Goal: Task Accomplishment & Management: Use online tool/utility

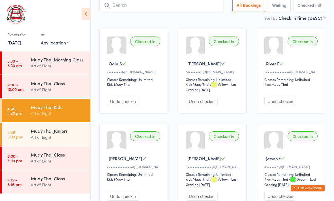
click at [61, 135] on div "Art of Eight" at bounding box center [58, 137] width 55 height 7
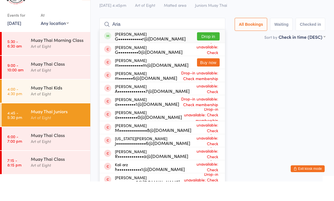
type input "Aria"
click at [215, 52] on button "Drop in" at bounding box center [208, 56] width 23 height 8
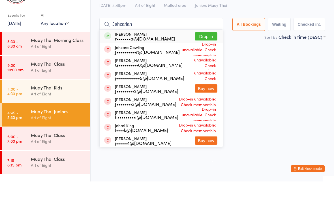
type input "Jahzariah"
click at [205, 52] on button "Drop in" at bounding box center [206, 56] width 23 height 8
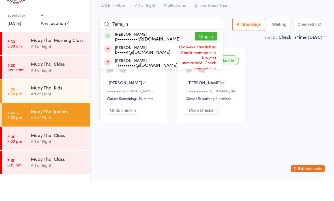
type input "Temujin"
click at [203, 52] on button "Drop in" at bounding box center [206, 56] width 23 height 8
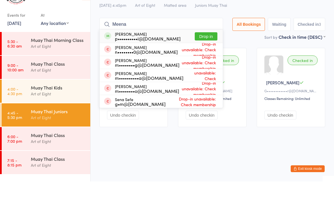
type input "Meena"
click at [203, 52] on button "Drop in" at bounding box center [206, 56] width 23 height 8
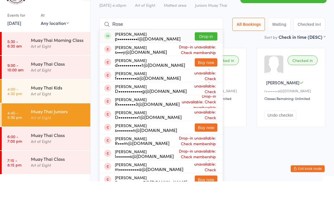
type input "Rose"
click at [209, 52] on button "Drop in" at bounding box center [206, 56] width 23 height 8
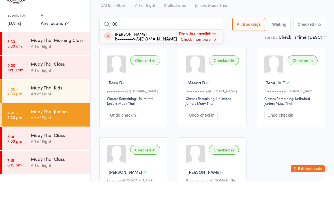
type input "0"
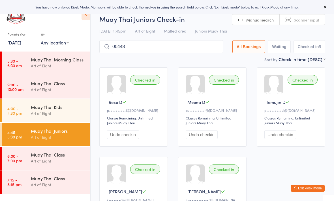
type input "00448"
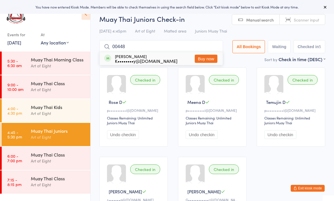
click at [203, 56] on button "Buy now" at bounding box center [206, 59] width 23 height 8
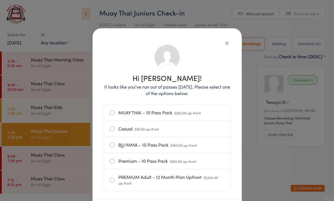
click at [224, 43] on icon "button" at bounding box center [227, 43] width 6 height 6
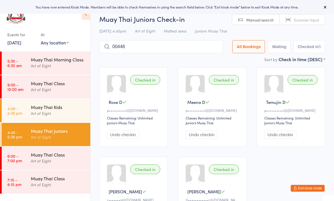
type input "00448"
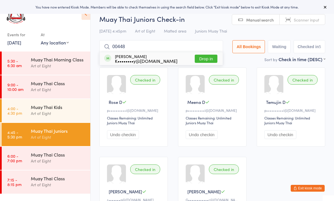
click at [200, 63] on button "Drop in" at bounding box center [206, 59] width 23 height 8
